Goal: Transaction & Acquisition: Purchase product/service

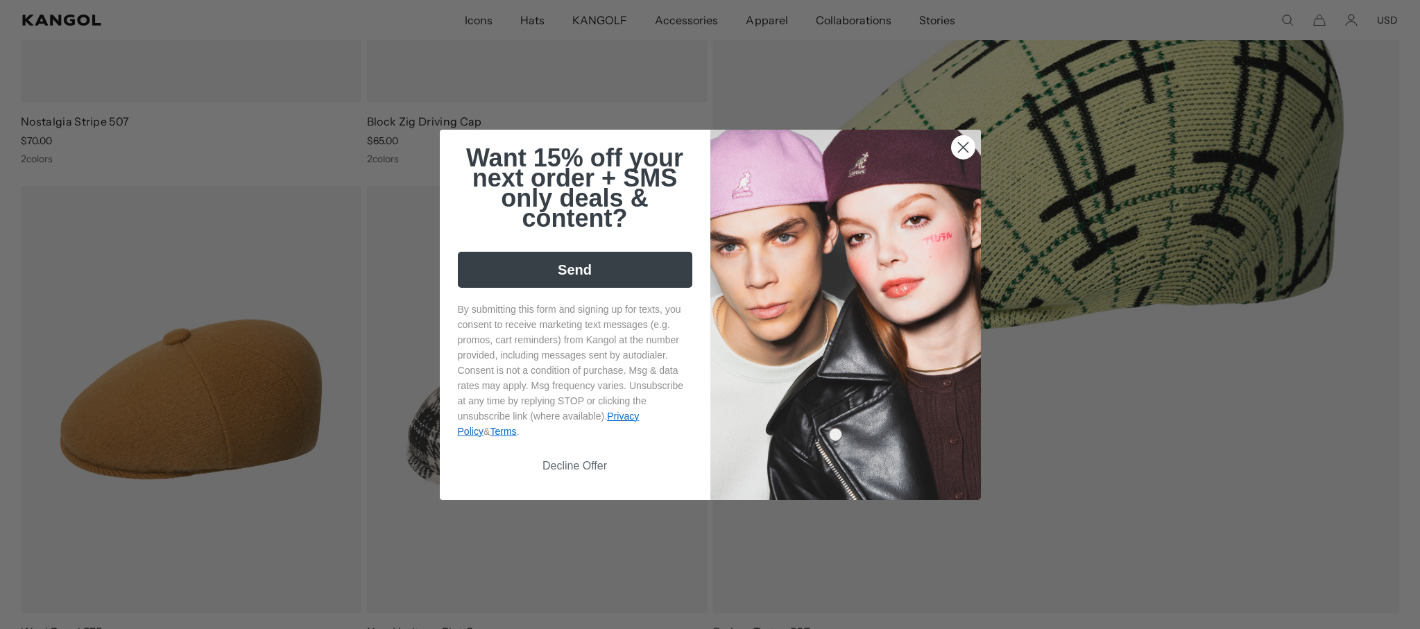
scroll to position [520, 0]
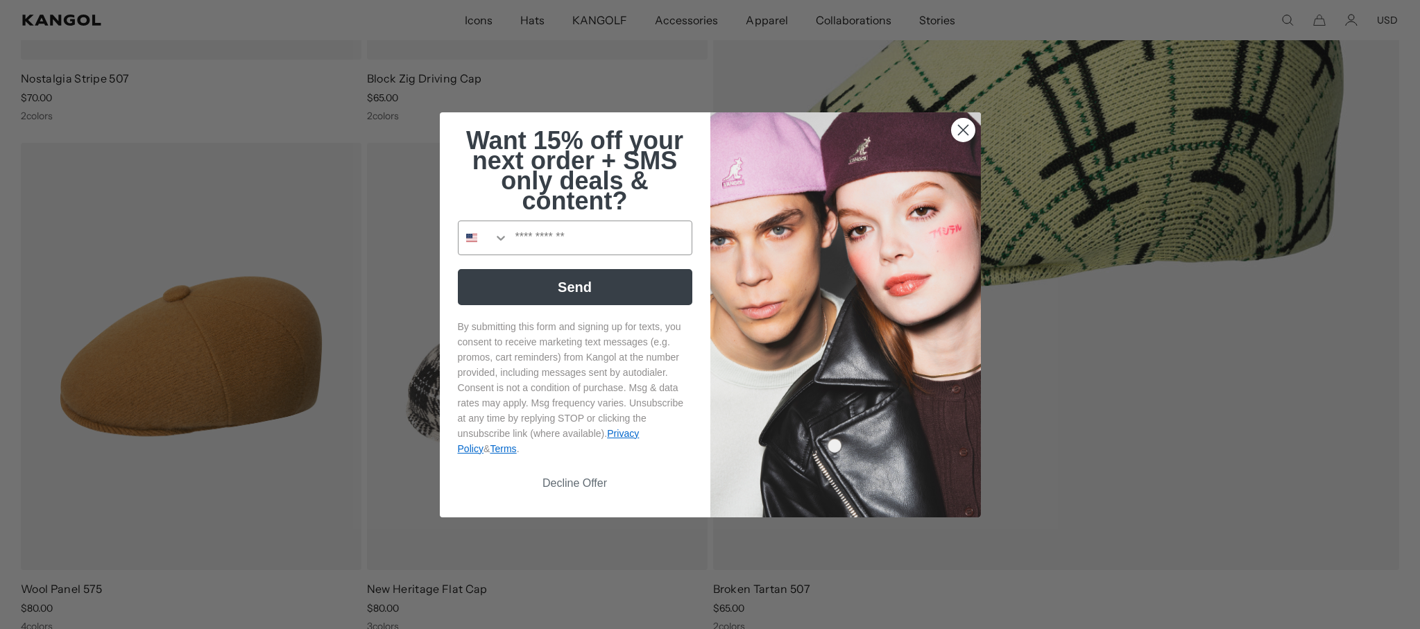
drag, startPoint x: 967, startPoint y: 136, endPoint x: 959, endPoint y: 133, distance: 8.8
click at [967, 136] on circle "Close dialog" at bounding box center [962, 129] width 23 height 23
click at [965, 121] on circle "Close dialog" at bounding box center [962, 129] width 23 height 23
click at [962, 128] on icon "Close dialog" at bounding box center [963, 130] width 10 height 10
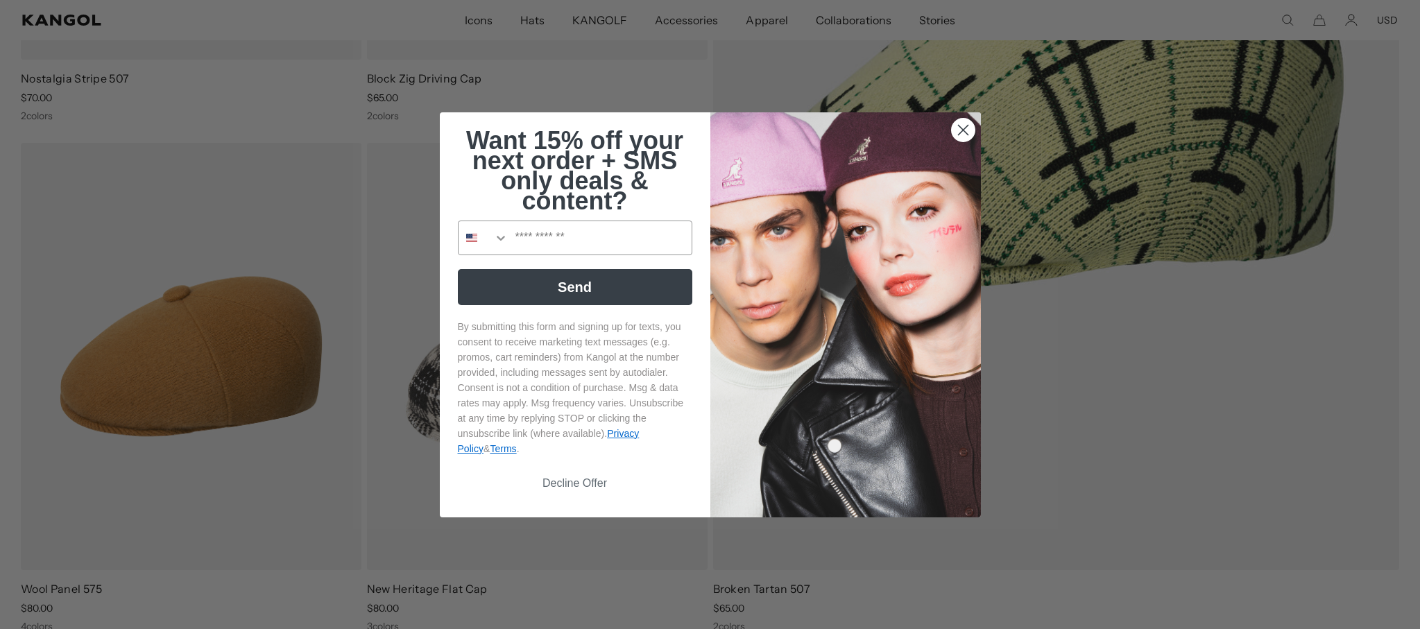
click at [959, 133] on icon "Close dialog" at bounding box center [963, 130] width 10 height 10
click at [959, 133] on circle "Close dialog" at bounding box center [962, 129] width 23 height 23
click at [963, 124] on circle "Close dialog" at bounding box center [962, 129] width 23 height 23
click at [962, 125] on circle "Close dialog" at bounding box center [962, 129] width 23 height 23
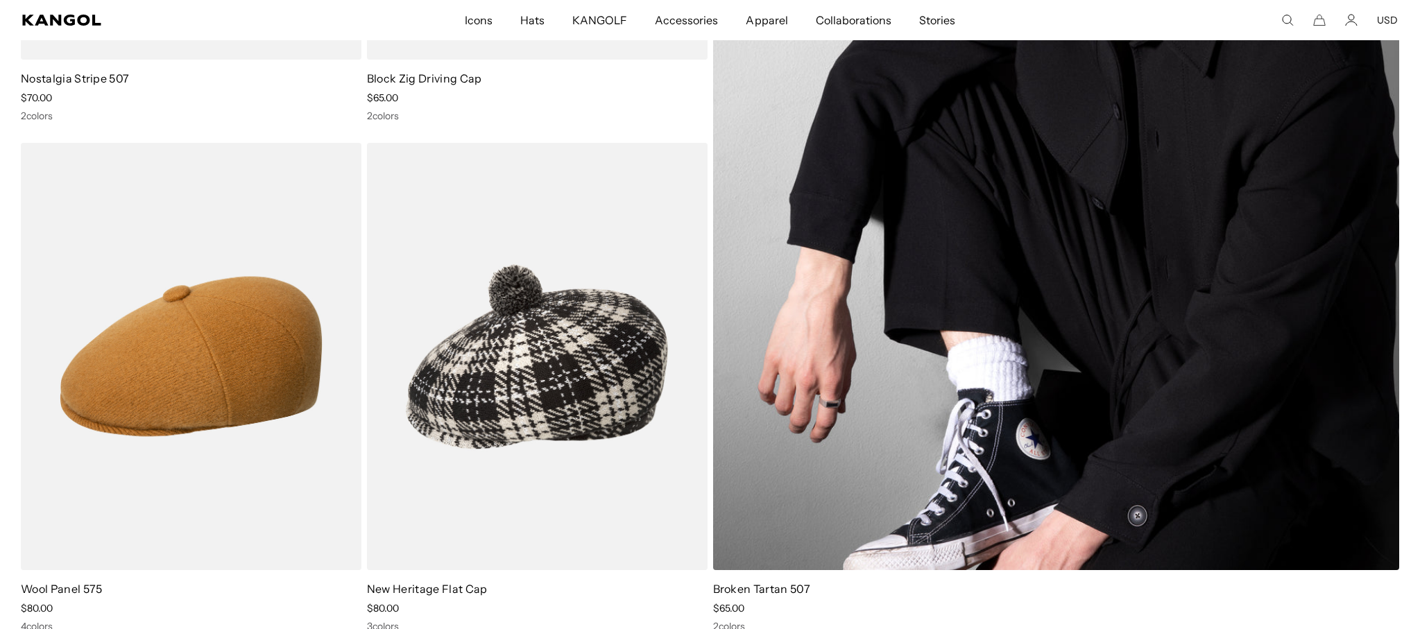
click at [962, 125] on div "Close dialog Want 15% off your next order + SMS only deals & content? Send By s…" at bounding box center [710, 314] width 569 height 405
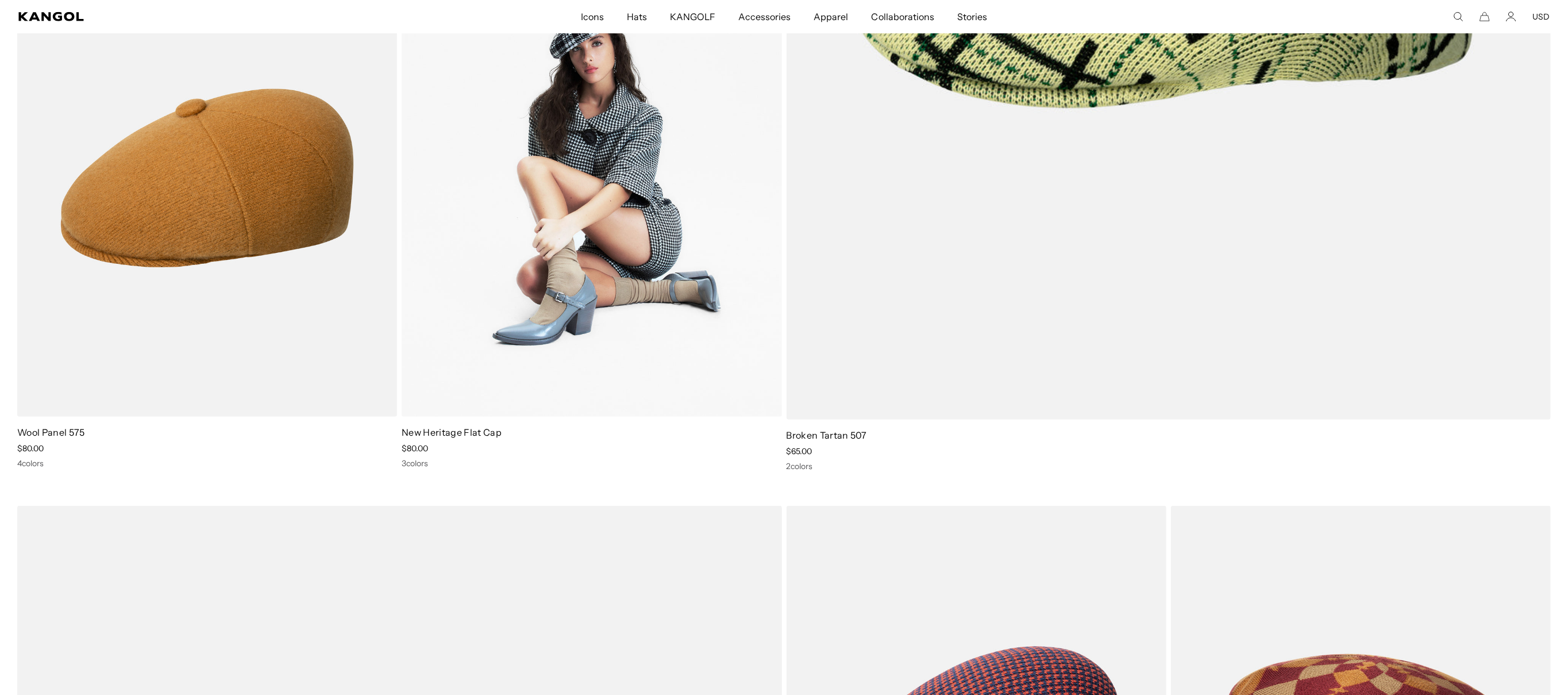
click at [657, 207] on img at bounding box center [591, 178] width 380 height 477
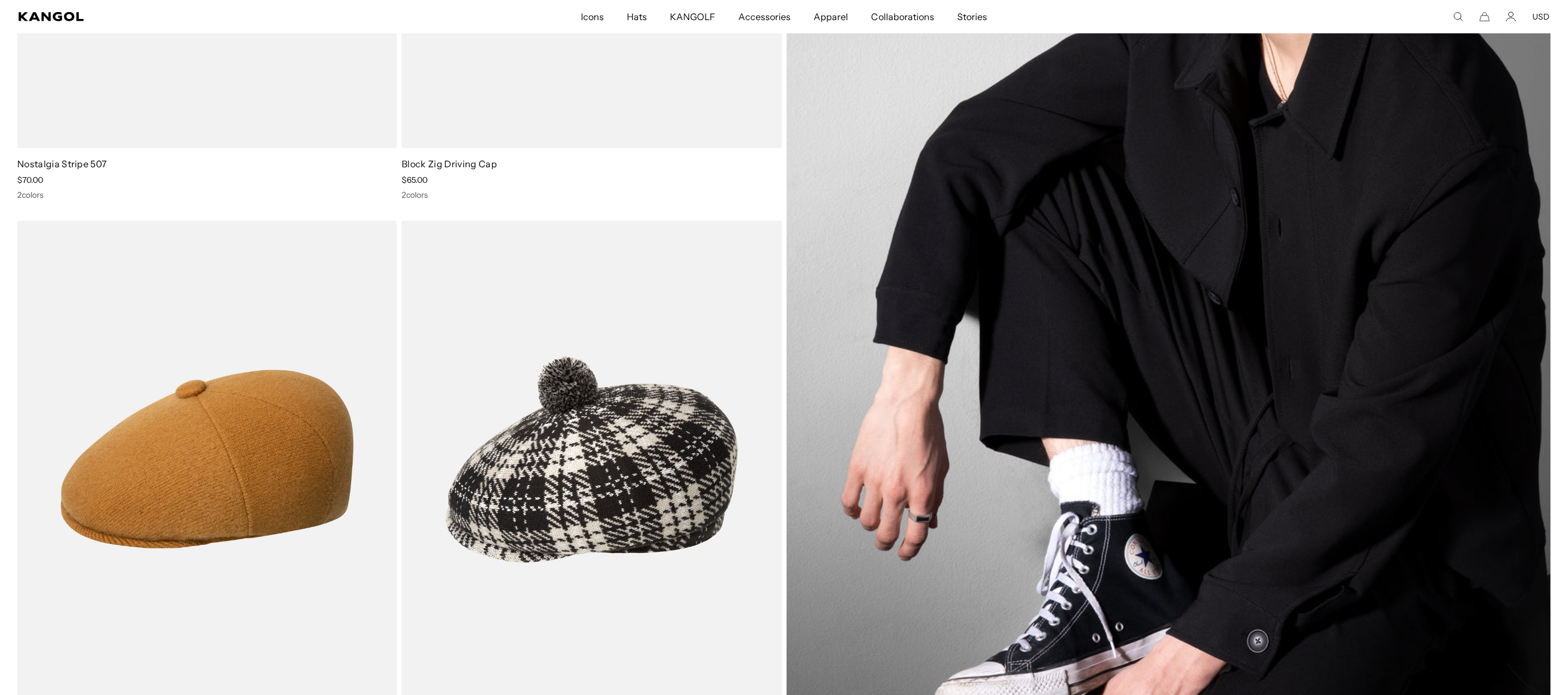
scroll to position [431, 0]
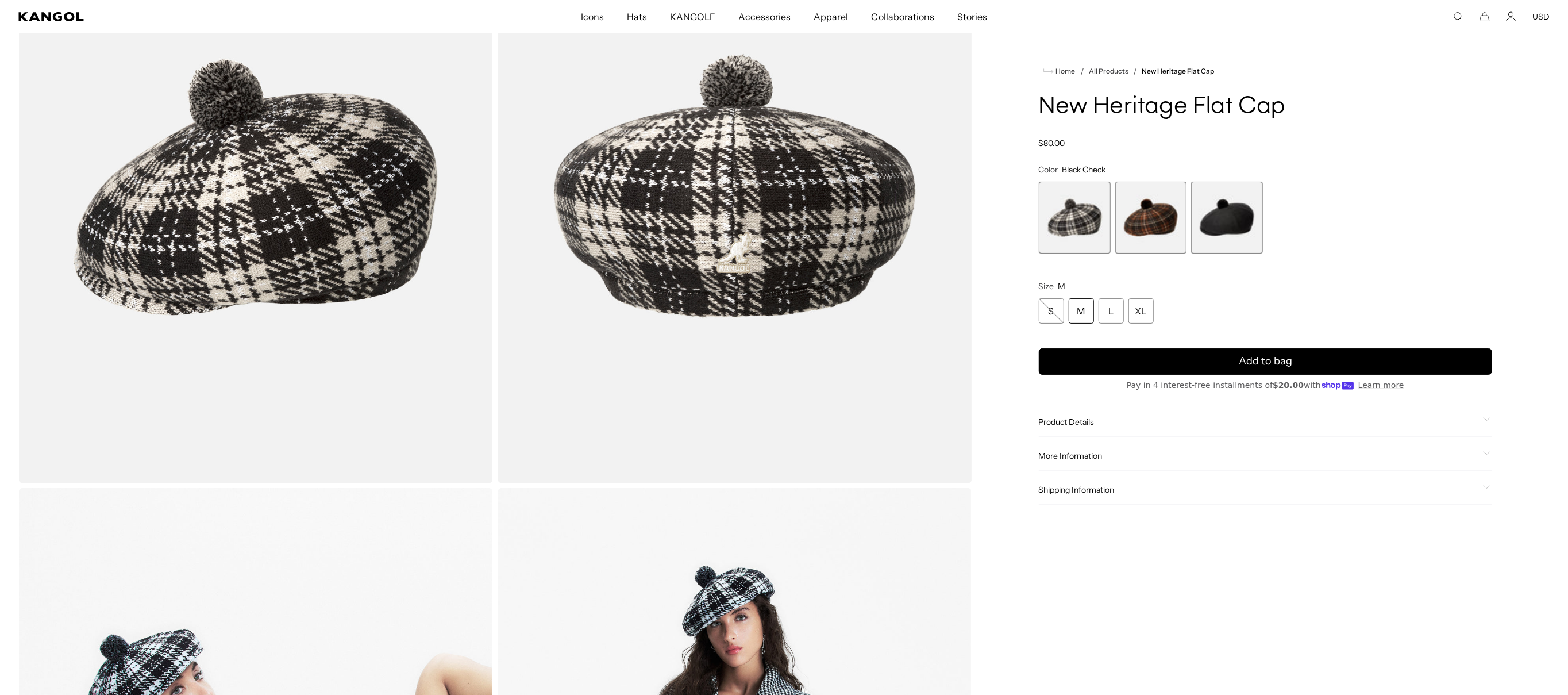
scroll to position [0, 237]
click at [1145, 213] on span "2 of 3" at bounding box center [1151, 217] width 72 height 72
click at [1152, 215] on span "2 of 3" at bounding box center [1151, 217] width 72 height 72
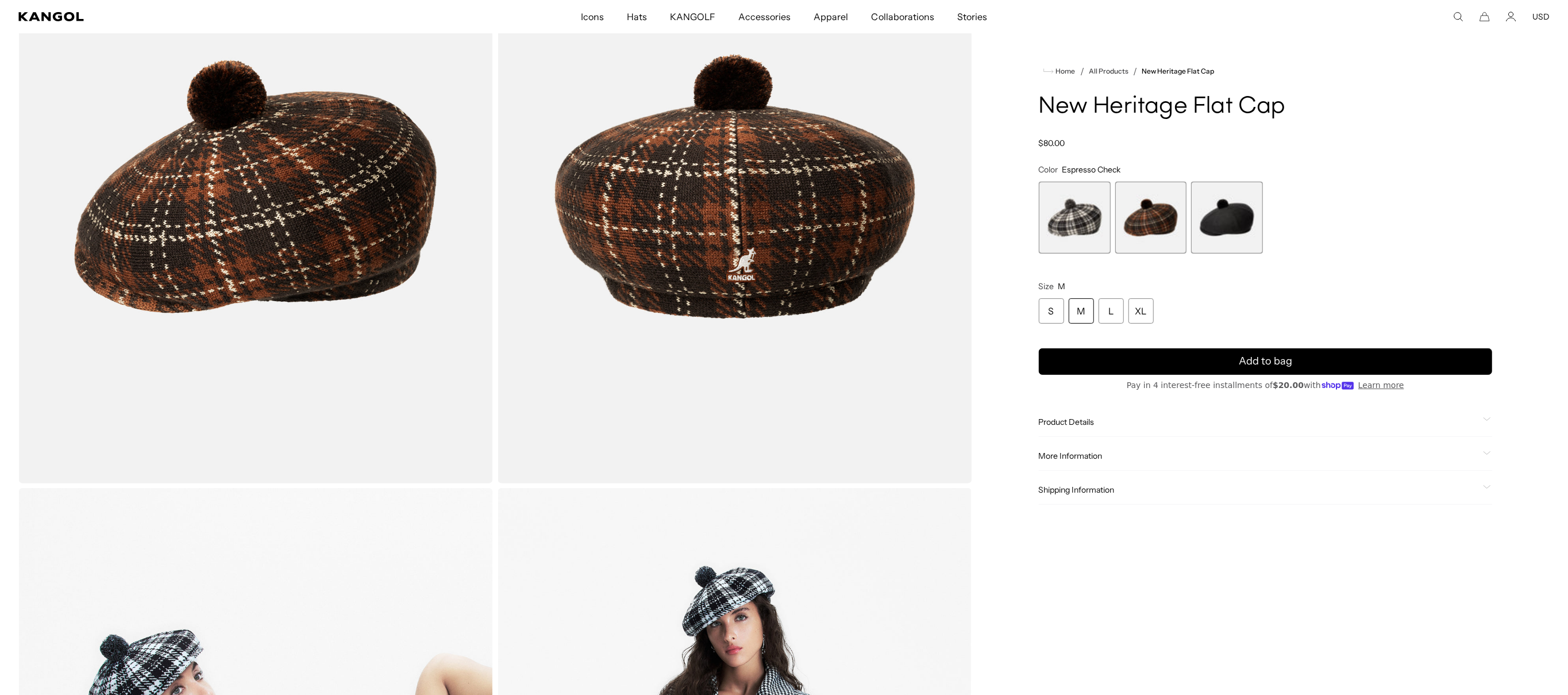
click at [1242, 224] on span "3 of 3" at bounding box center [1226, 217] width 72 height 72
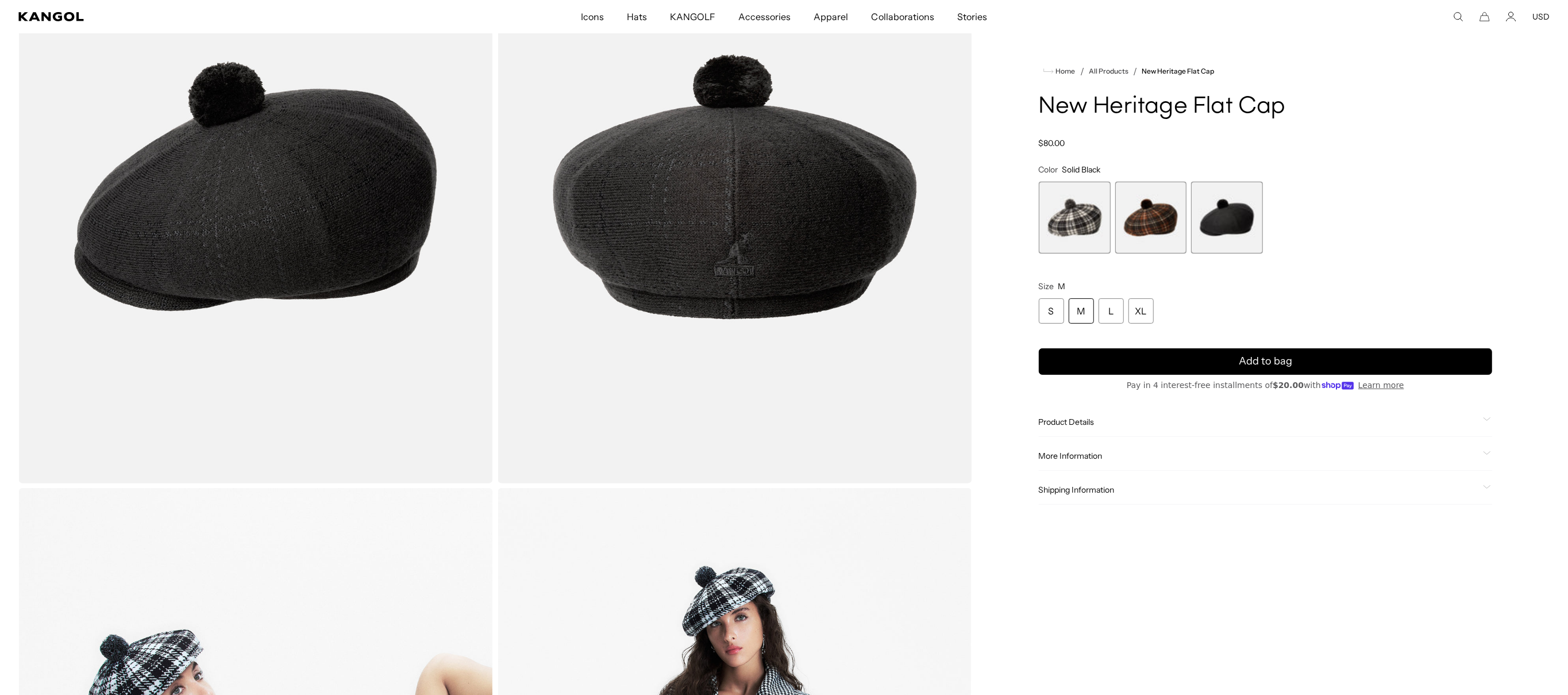
scroll to position [0, 237]
click at [732, 204] on img "Gallery Viewer" at bounding box center [734, 186] width 474 height 593
